Goal: Task Accomplishment & Management: Use online tool/utility

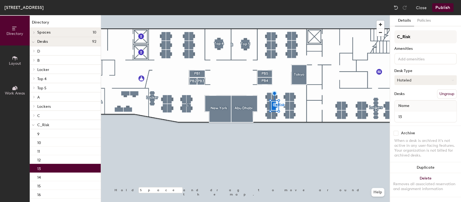
click at [413, 75] on button "Hoteled" at bounding box center [426, 80] width 62 height 10
click at [412, 96] on div "Assigned" at bounding box center [422, 97] width 54 height 8
click at [442, 5] on button "Publish" at bounding box center [443, 7] width 21 height 9
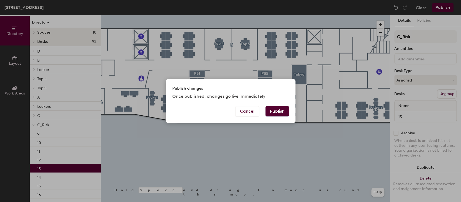
click at [280, 112] on button "Publish" at bounding box center [278, 111] width 24 height 10
